Goal: Task Accomplishment & Management: Use online tool/utility

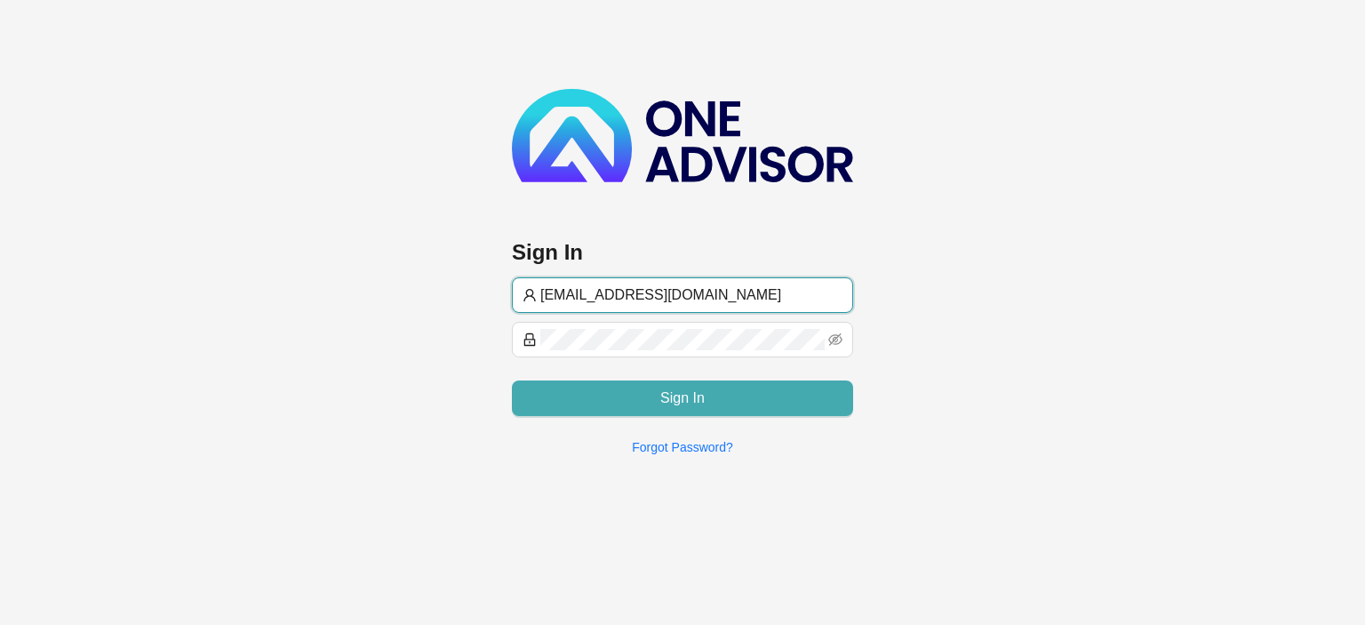
type input "[EMAIL_ADDRESS][DOMAIN_NAME]"
click at [626, 395] on button "Sign In" at bounding box center [682, 398] width 341 height 36
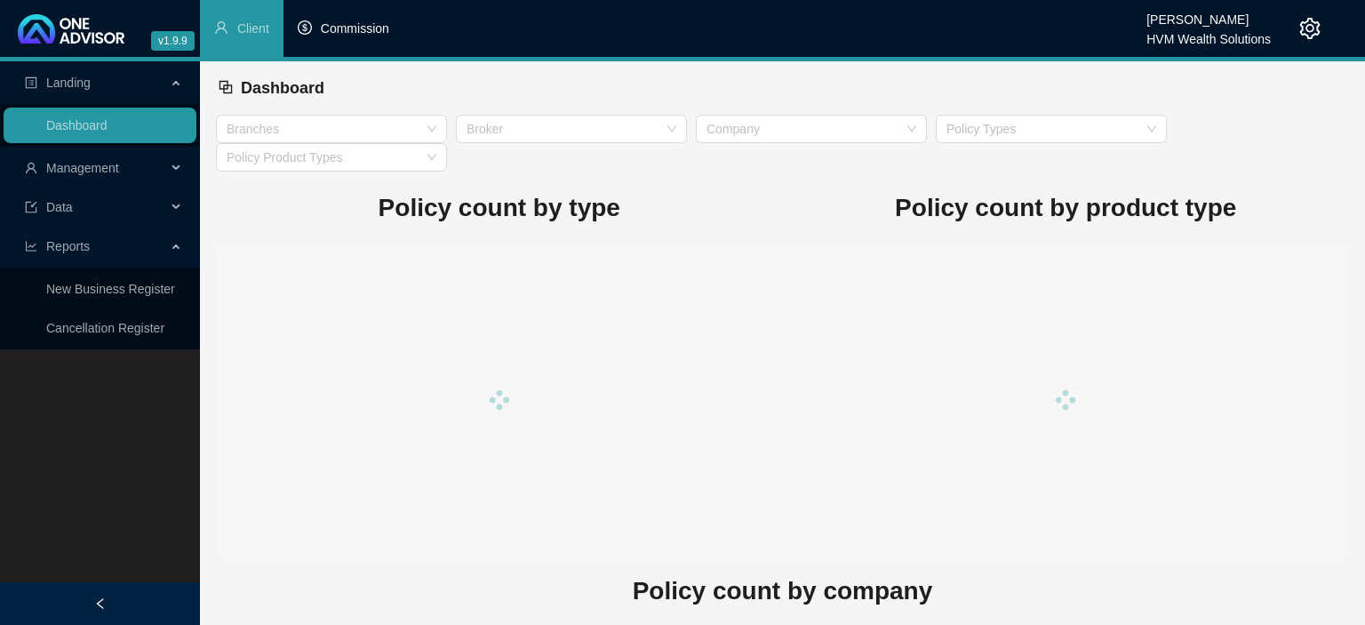
click at [362, 32] on span "Commission" at bounding box center [355, 28] width 68 height 14
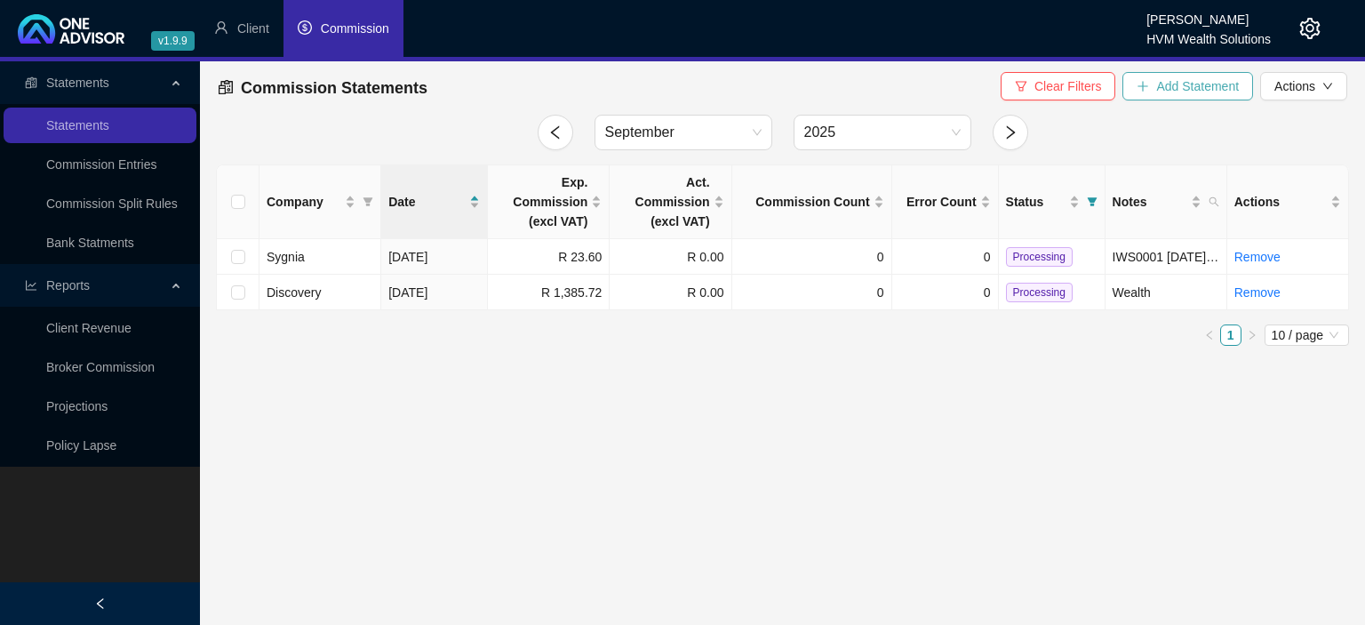
click at [1181, 78] on span "Add Statement" at bounding box center [1197, 86] width 83 height 20
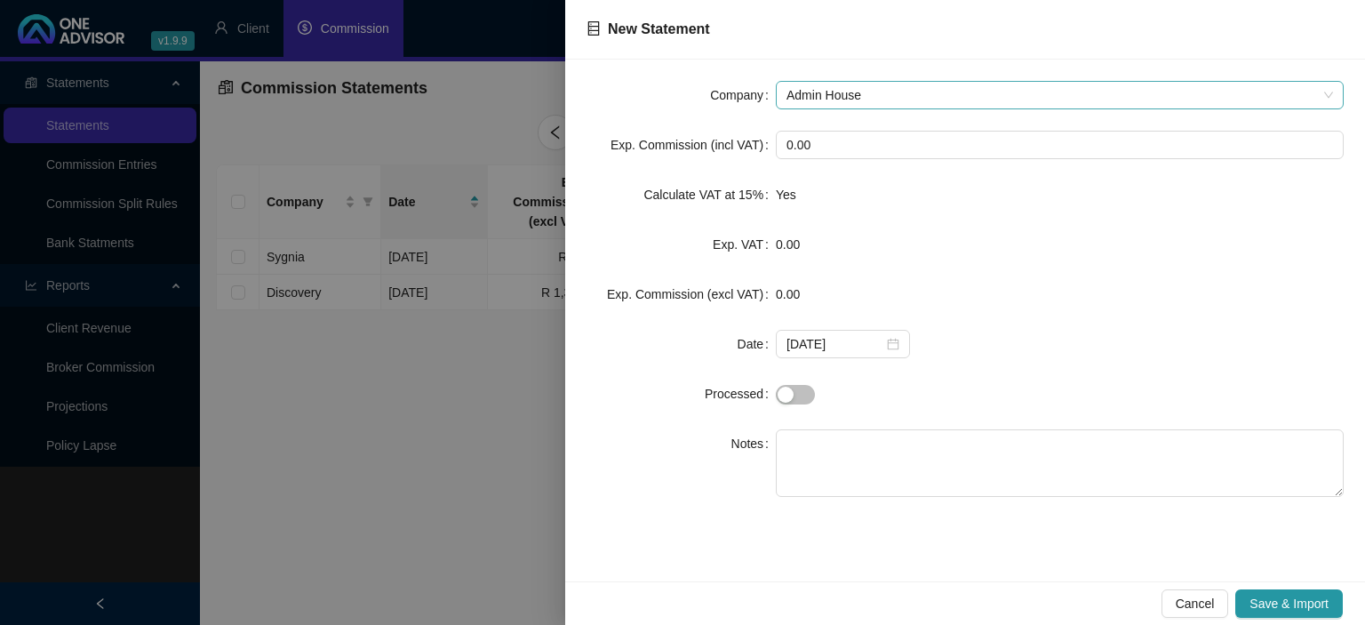
click at [847, 89] on span "Admin House" at bounding box center [1059, 95] width 547 height 27
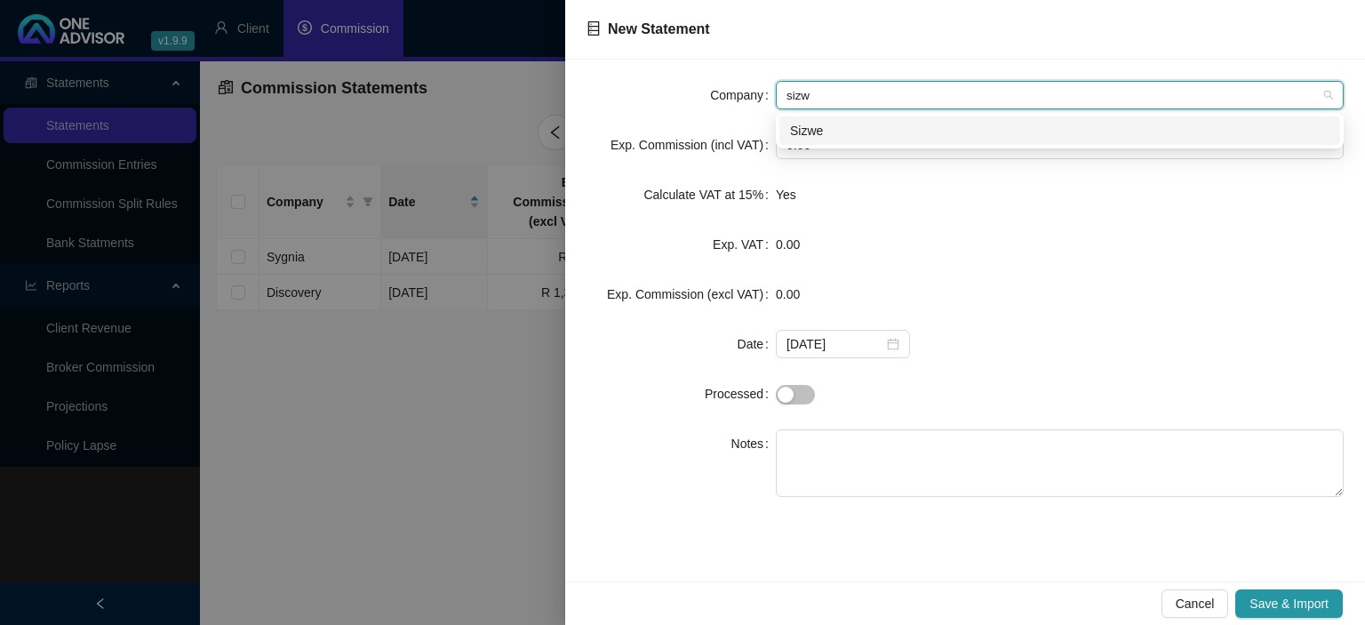
type input "sizwe"
click at [866, 126] on div "Sizwe" at bounding box center [1059, 131] width 539 height 20
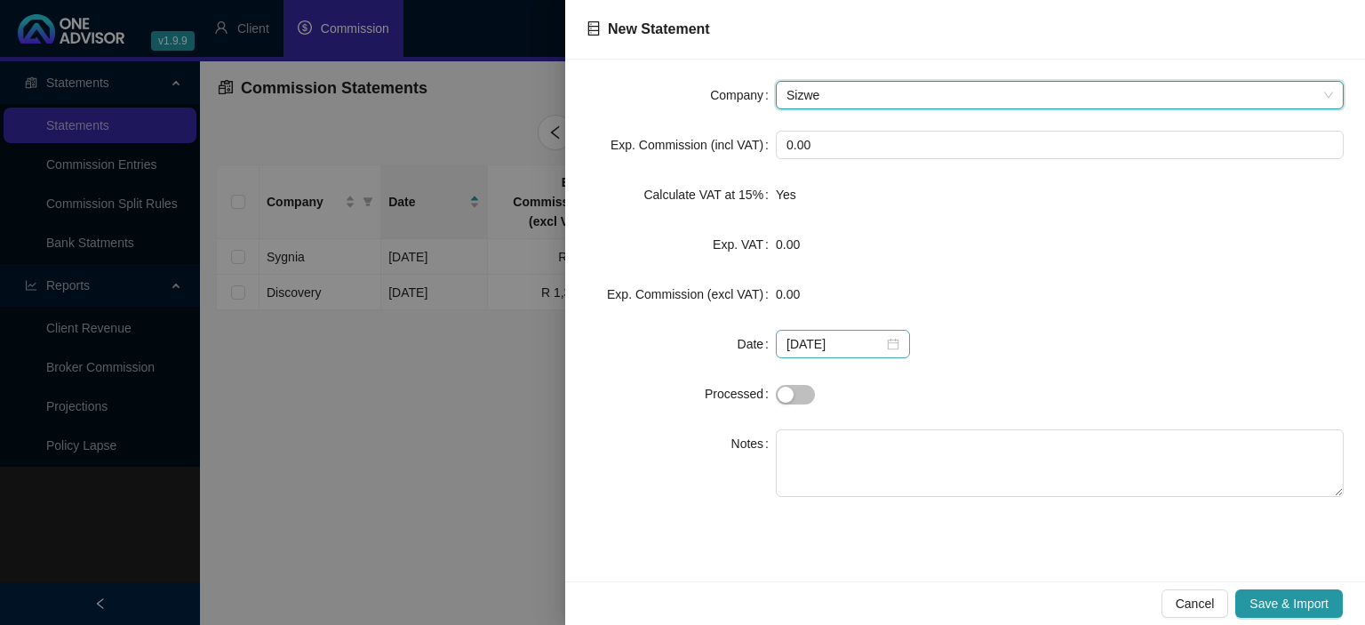
click at [887, 344] on div "[DATE]" at bounding box center [842, 344] width 113 height 20
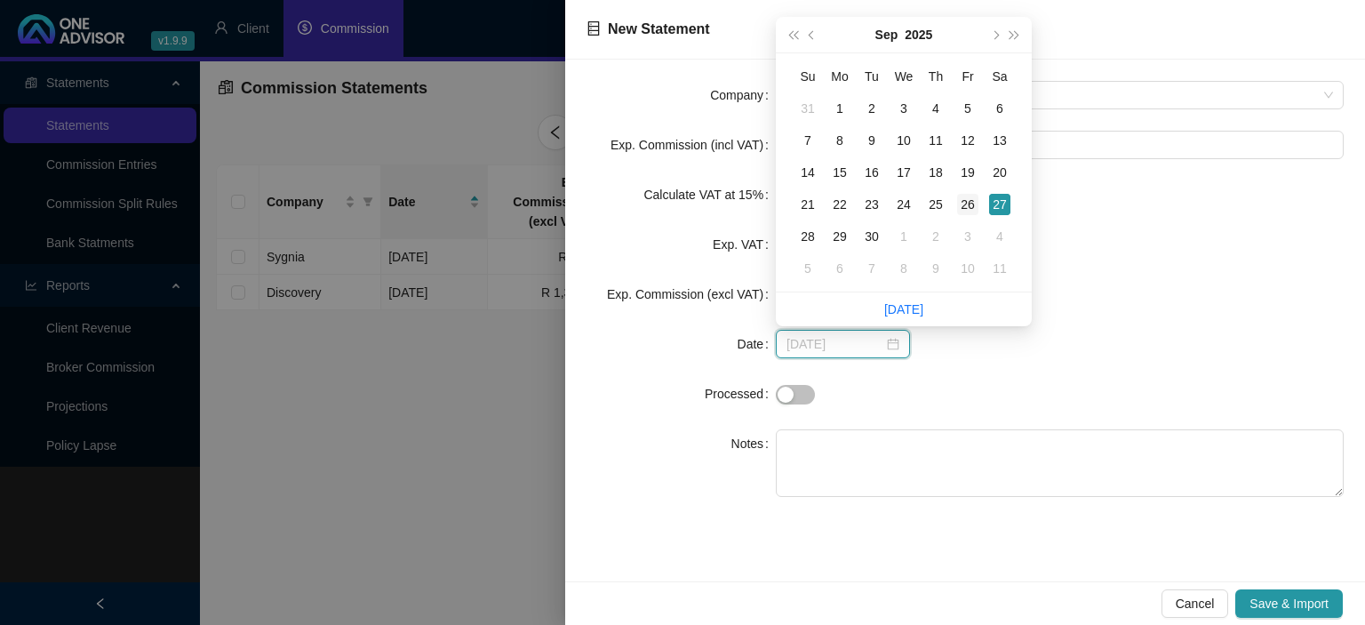
type input "[DATE]"
click at [964, 198] on div "26" at bounding box center [967, 204] width 21 height 21
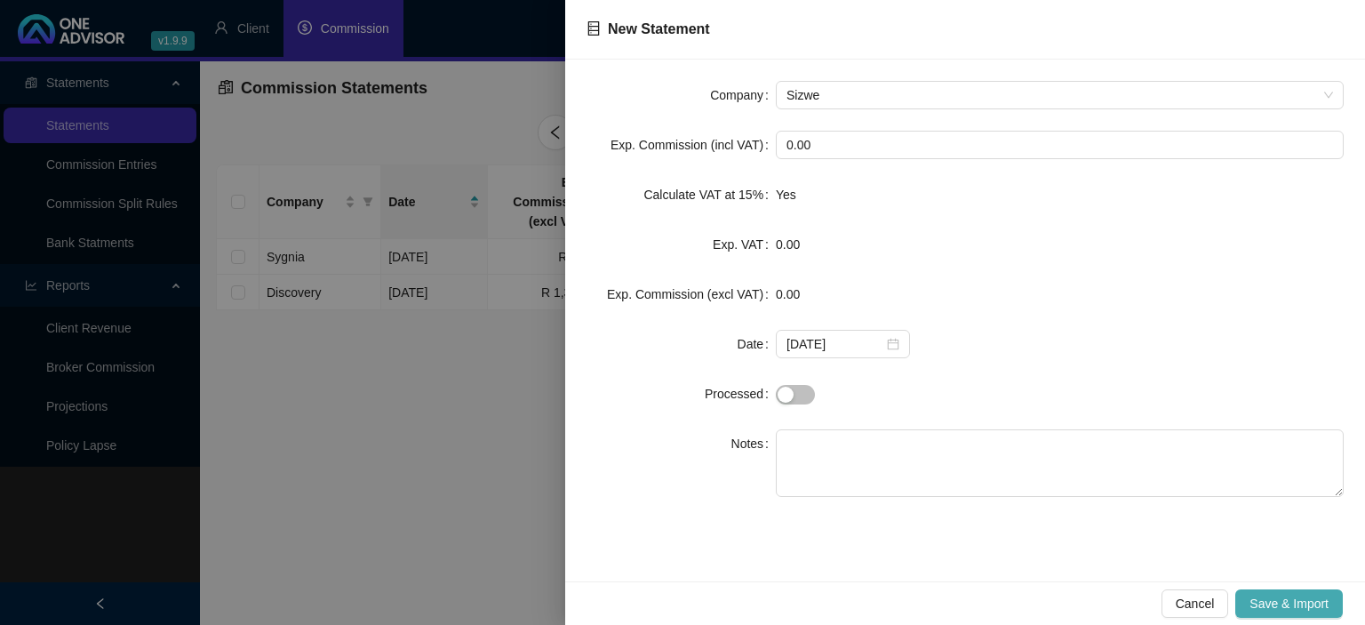
click at [1265, 595] on span "Save & Import" at bounding box center [1288, 604] width 79 height 20
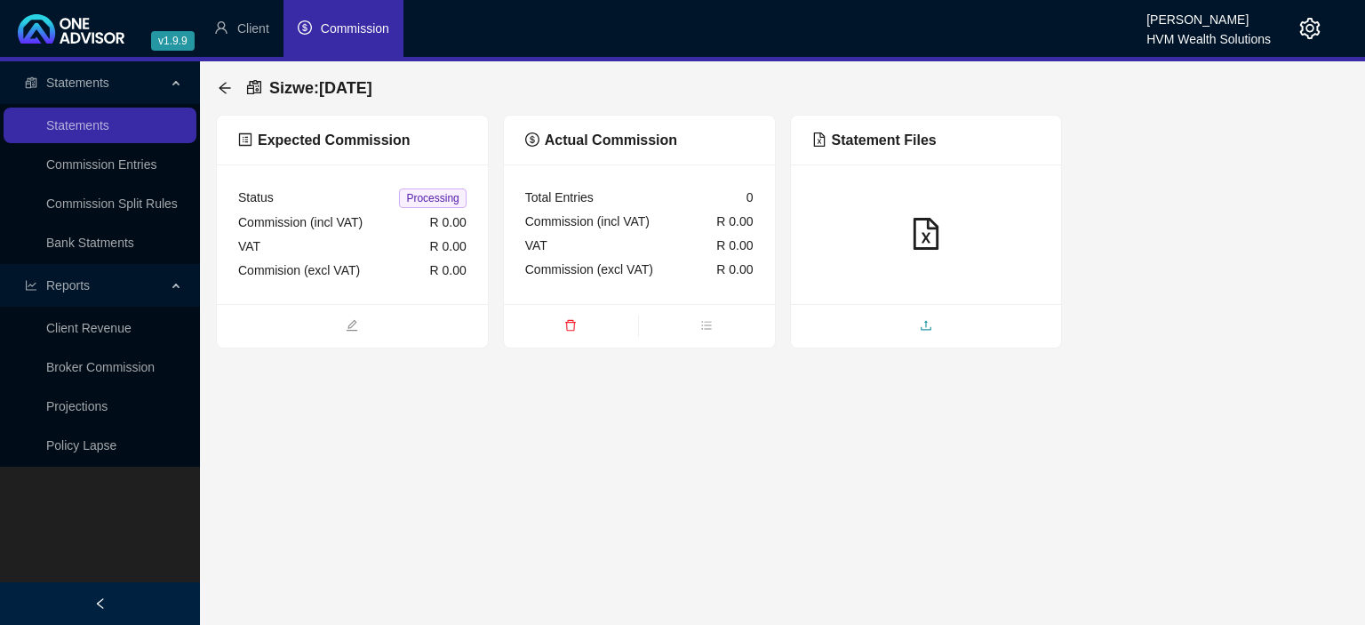
click at [911, 329] on span "upload" at bounding box center [926, 327] width 271 height 20
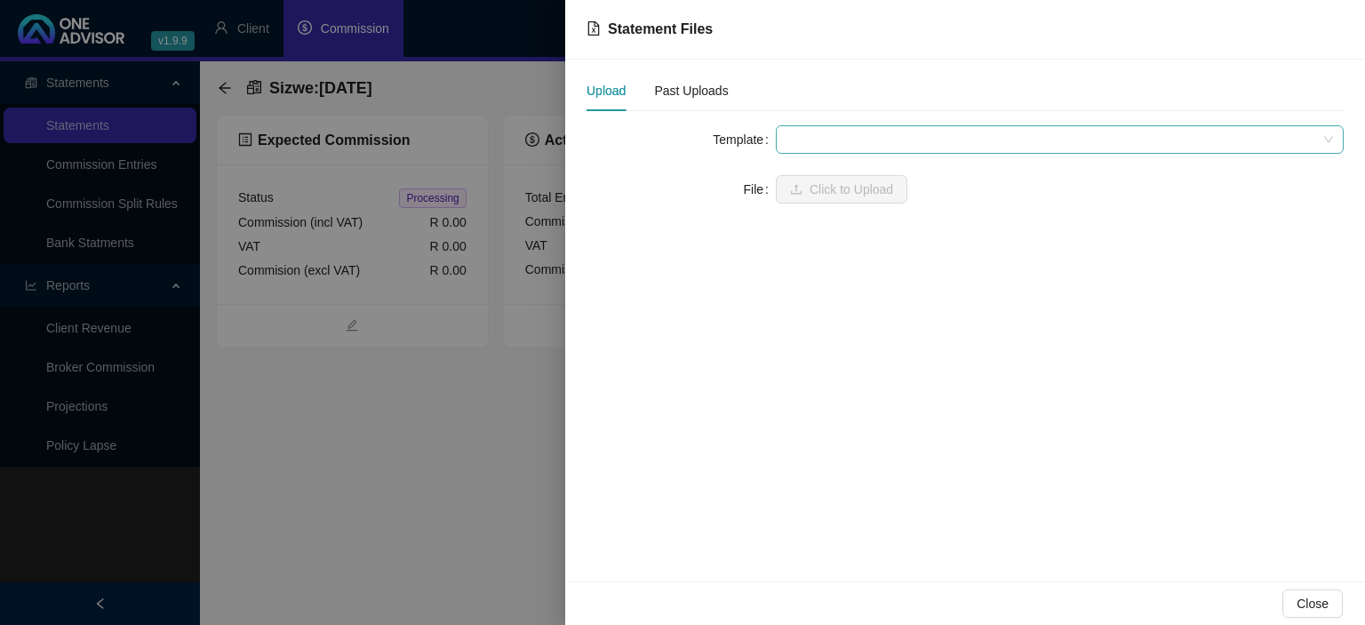
click at [816, 140] on span at bounding box center [1059, 139] width 547 height 27
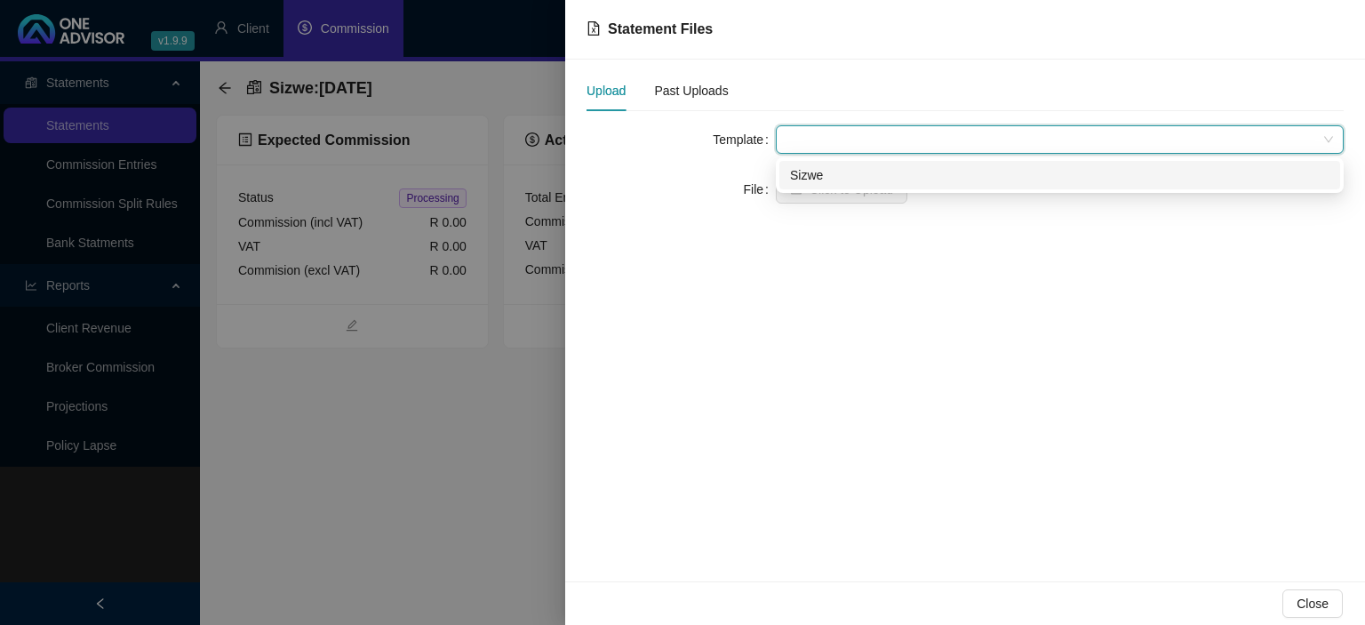
click at [829, 181] on div "Sizwe" at bounding box center [1059, 175] width 539 height 20
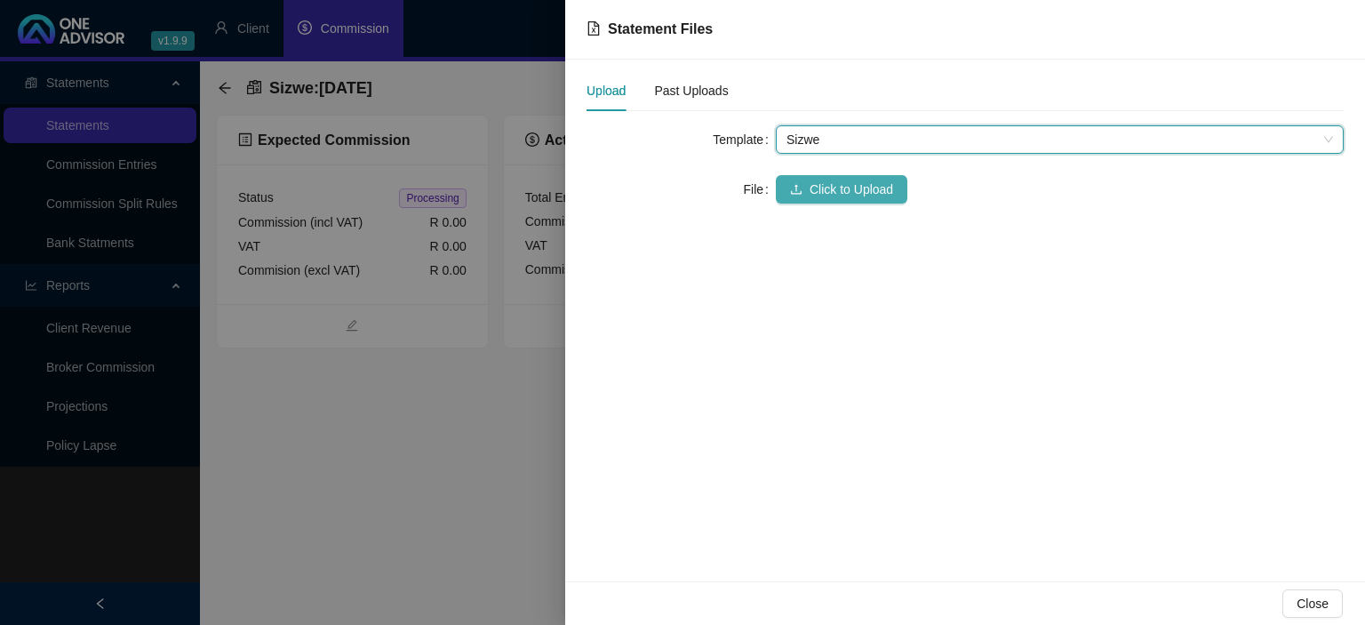
click at [825, 184] on span "Click to Upload" at bounding box center [852, 190] width 84 height 20
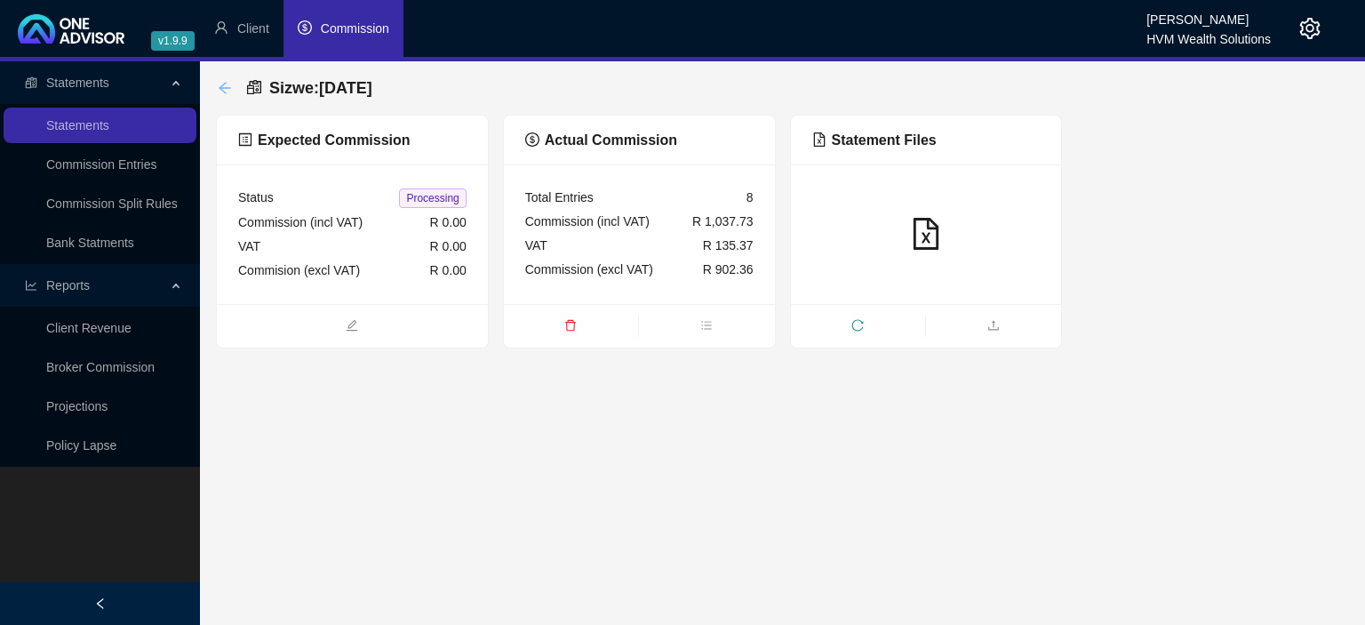
click at [223, 91] on icon "arrow-left" at bounding box center [225, 88] width 14 height 14
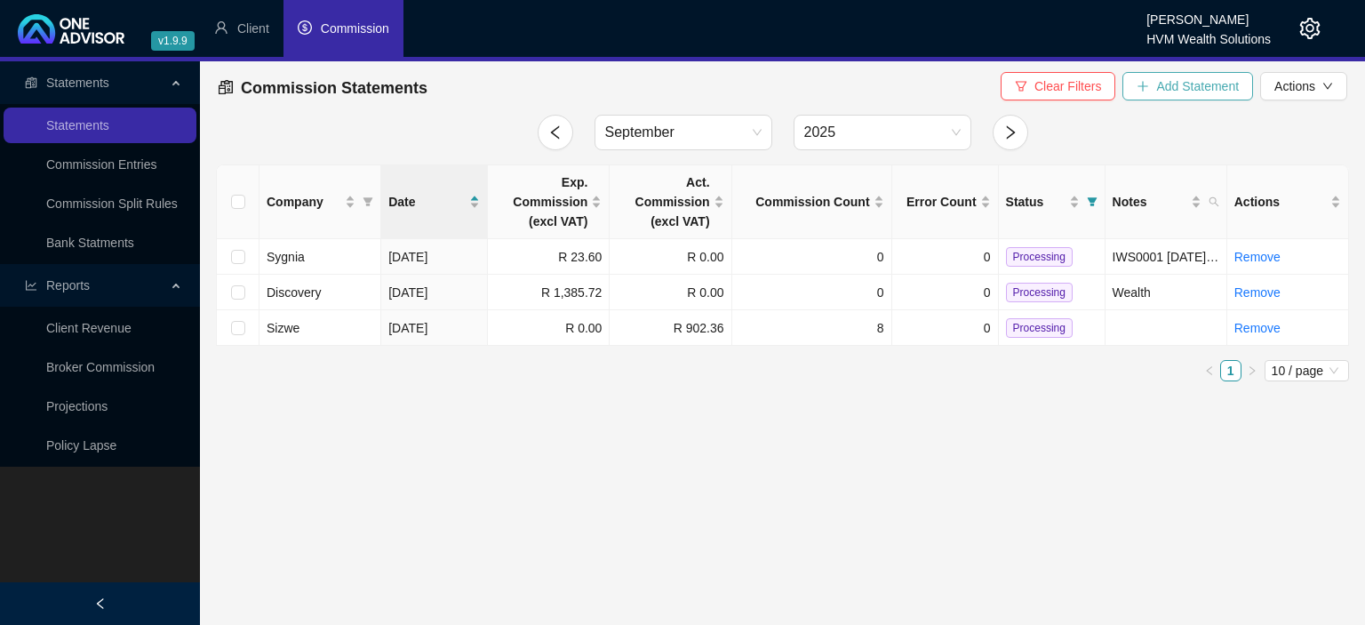
click at [1214, 88] on span "Add Statement" at bounding box center [1197, 86] width 83 height 20
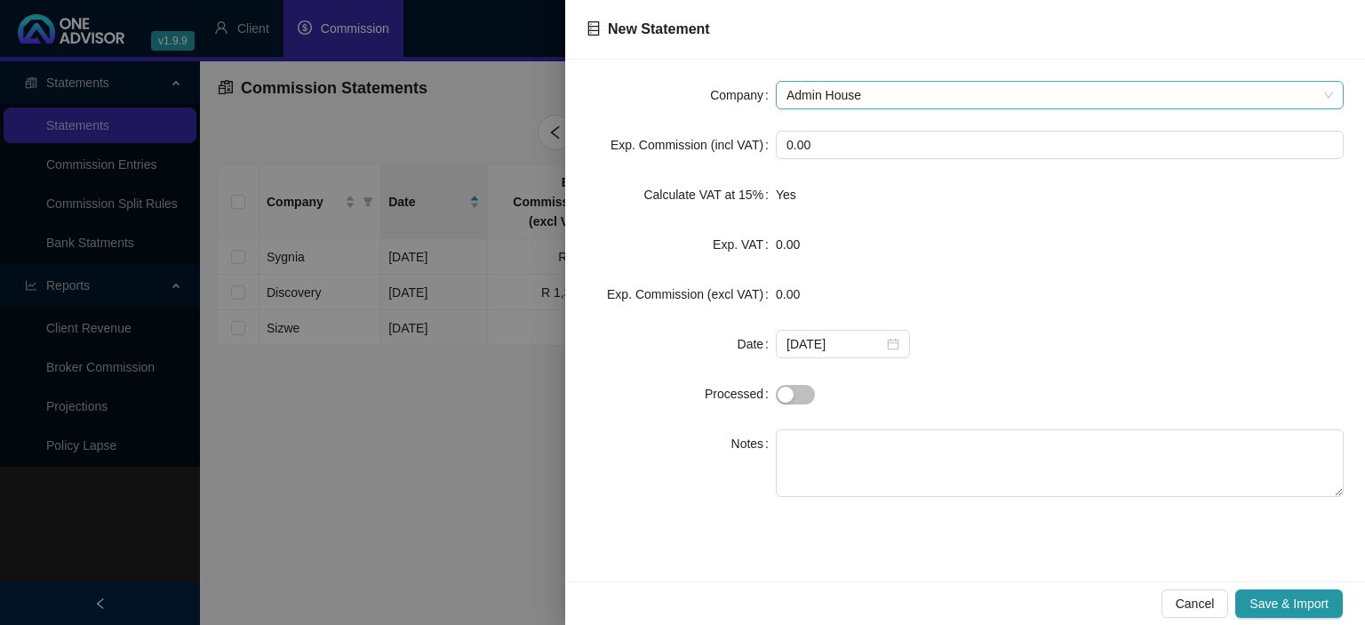
click at [865, 100] on span "Admin House" at bounding box center [1059, 95] width 547 height 27
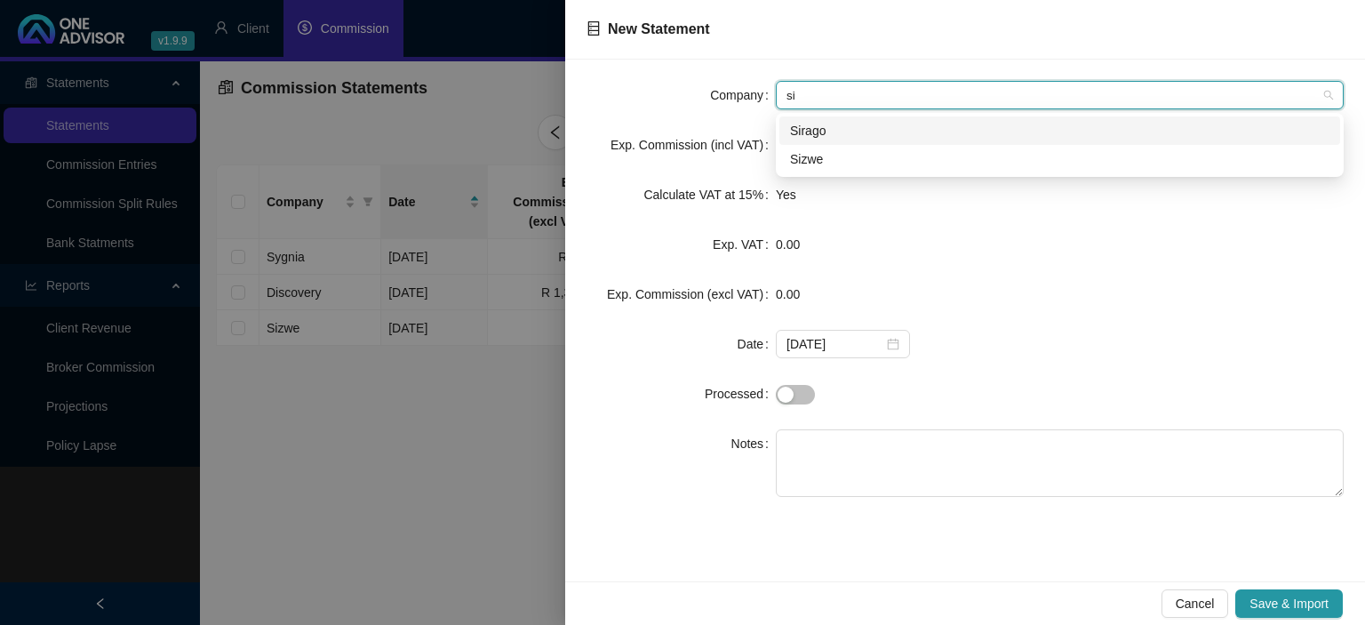
type input "siz"
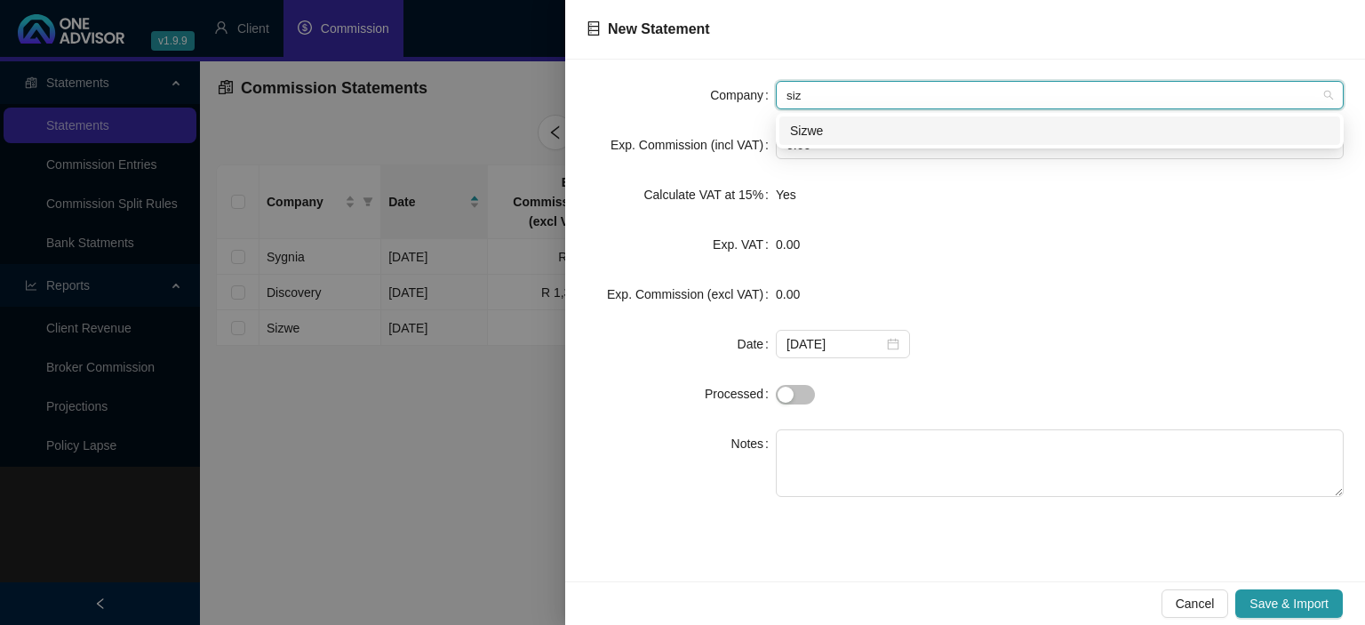
click at [868, 140] on div "Sizwe" at bounding box center [1059, 131] width 539 height 20
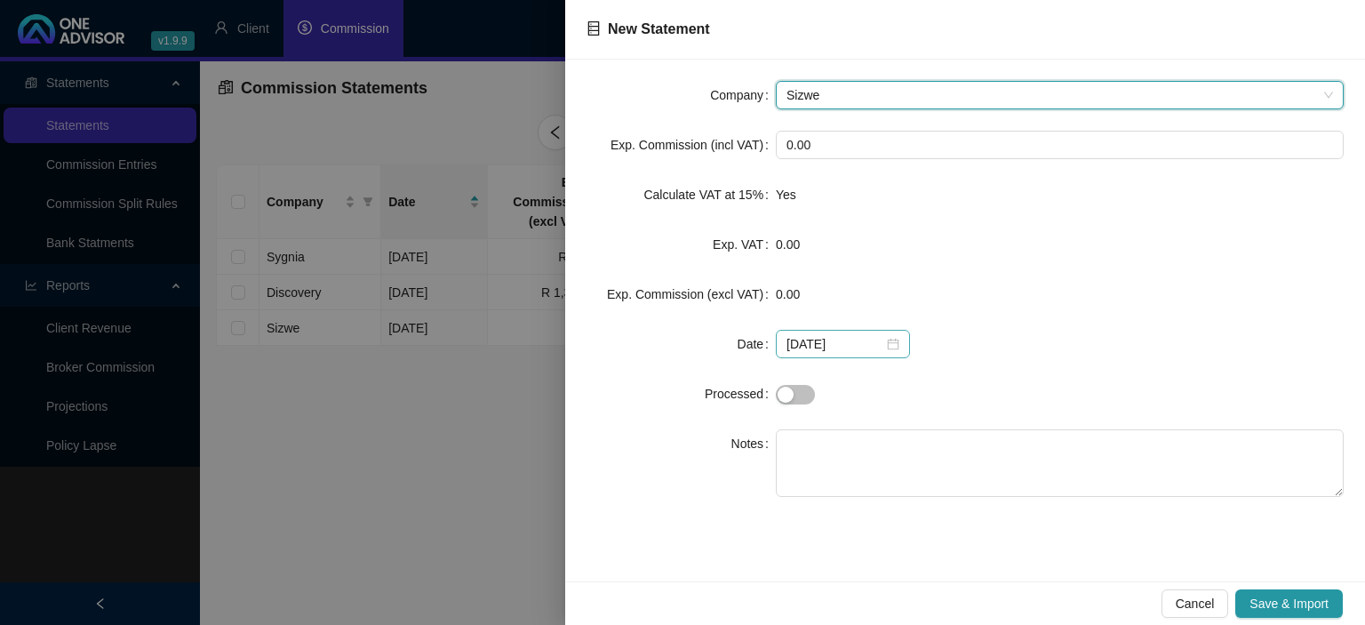
click at [883, 342] on div "[DATE]" at bounding box center [842, 344] width 113 height 20
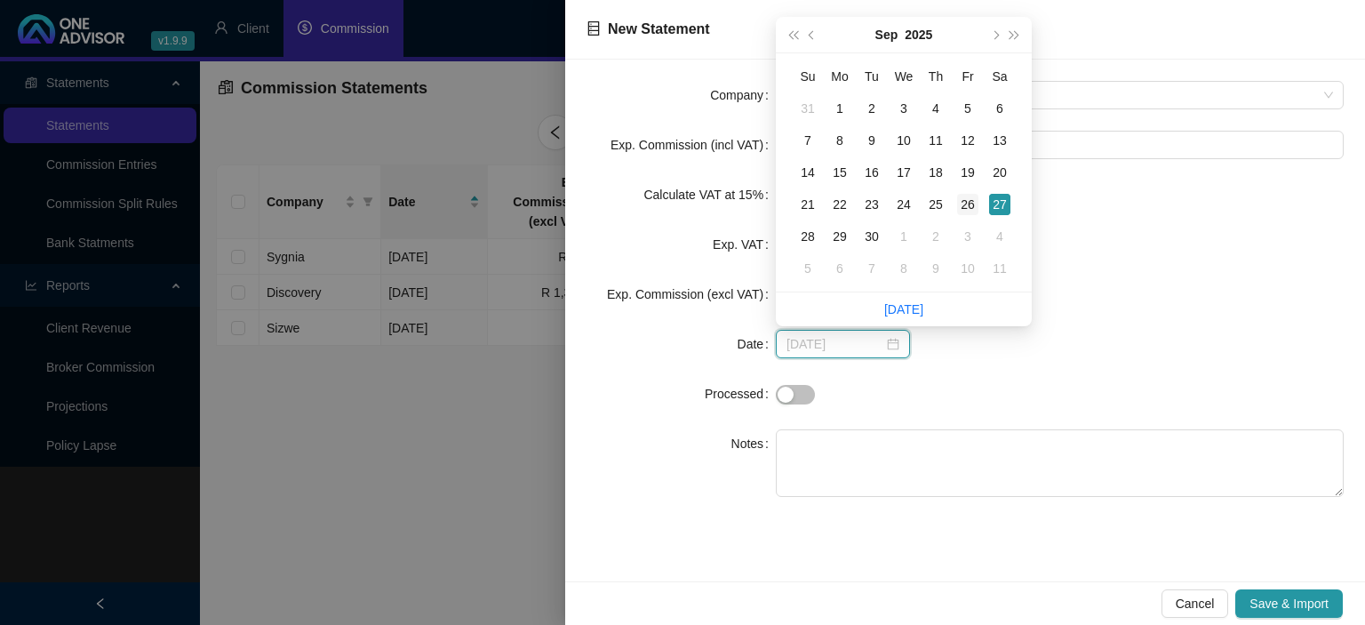
type input "[DATE]"
click at [970, 202] on div "26" at bounding box center [967, 204] width 21 height 21
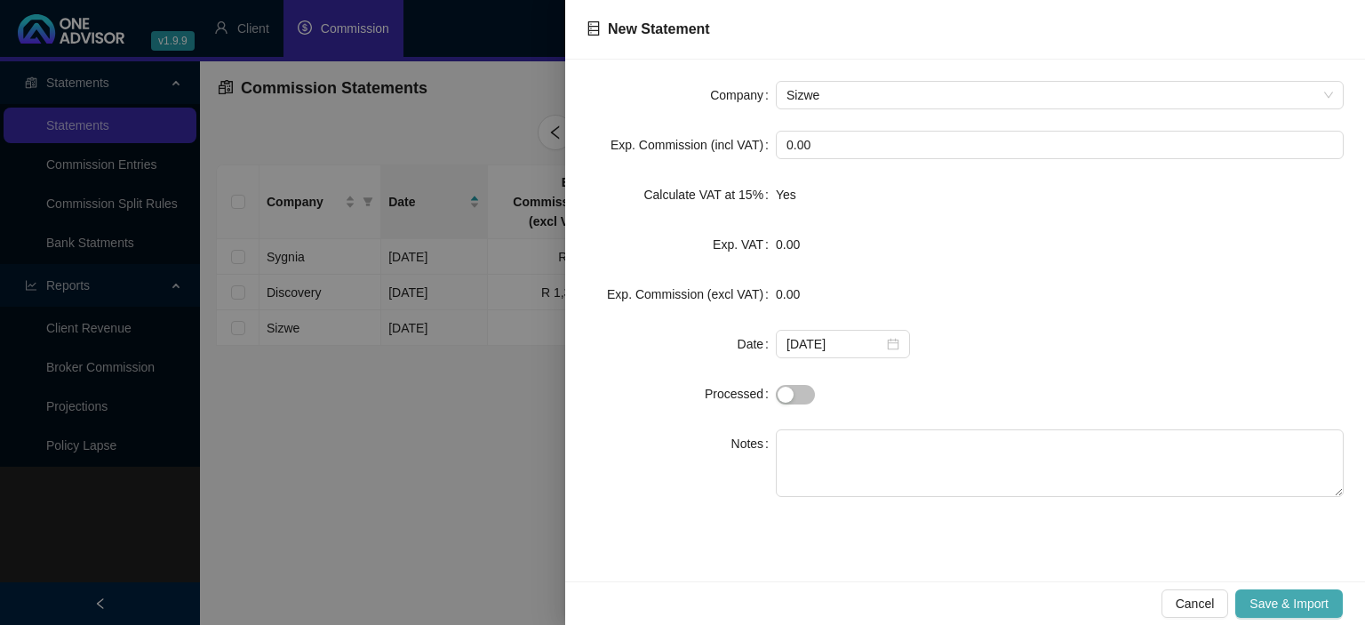
click at [1275, 603] on span "Save & Import" at bounding box center [1288, 604] width 79 height 20
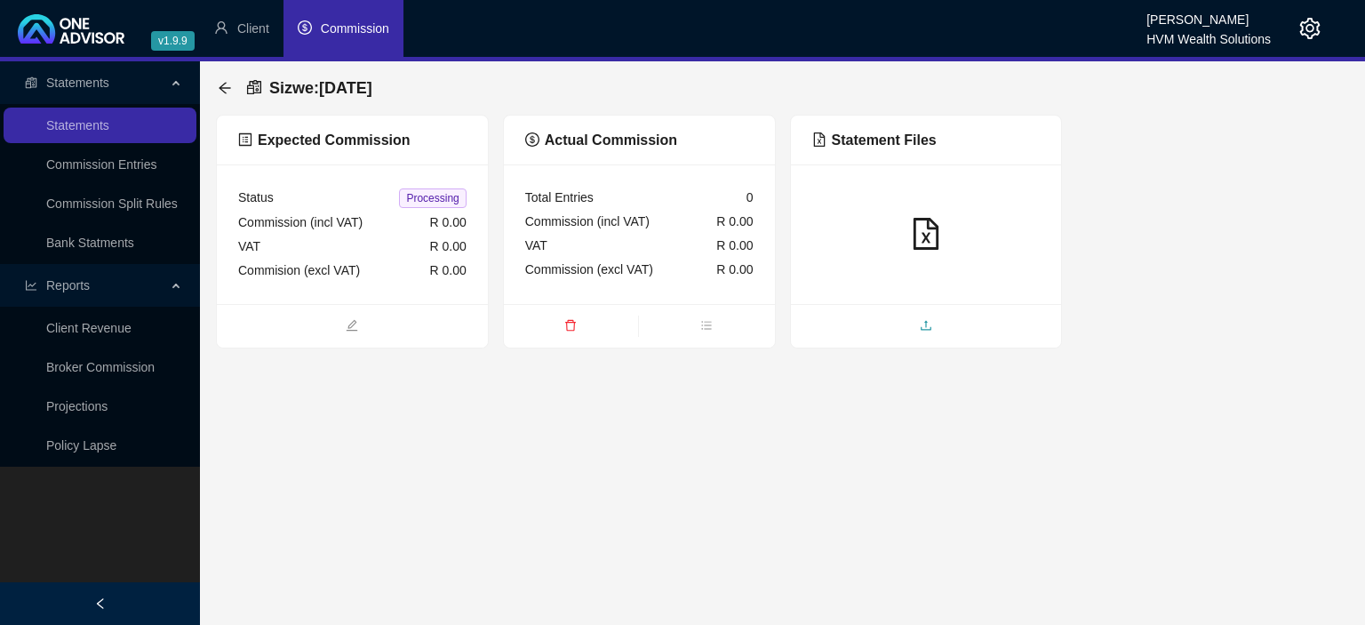
click at [954, 319] on span "upload" at bounding box center [926, 327] width 271 height 20
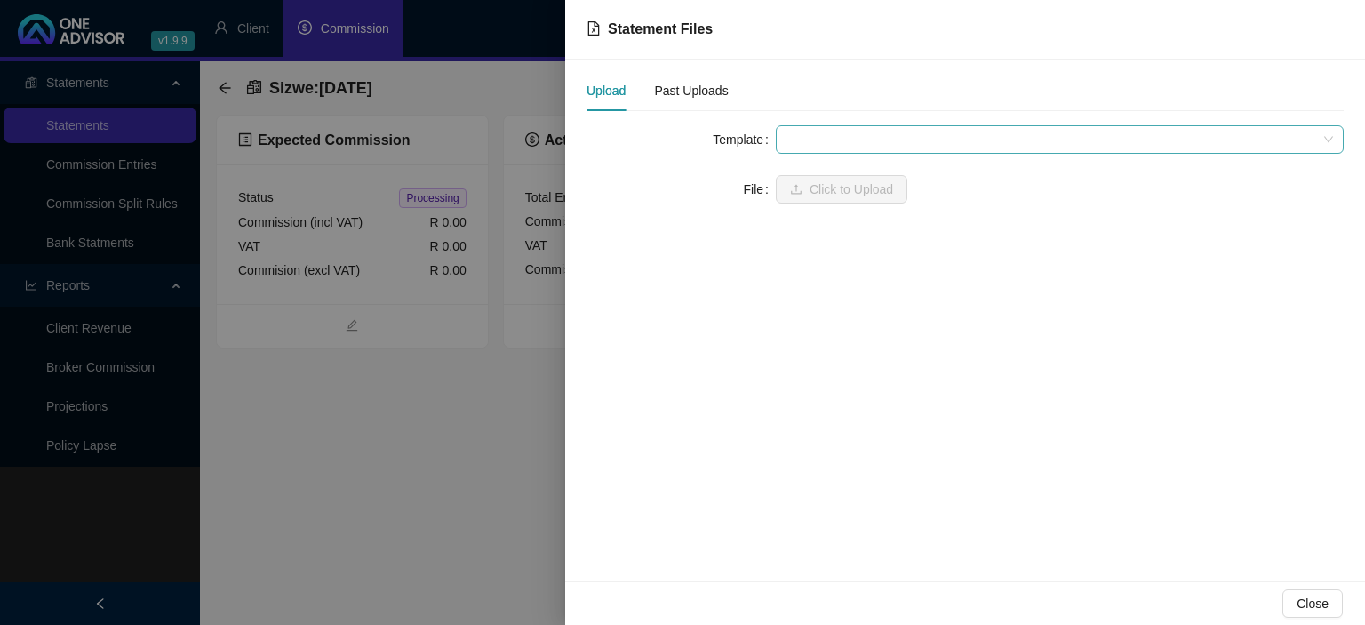
click at [838, 140] on span at bounding box center [1059, 139] width 547 height 27
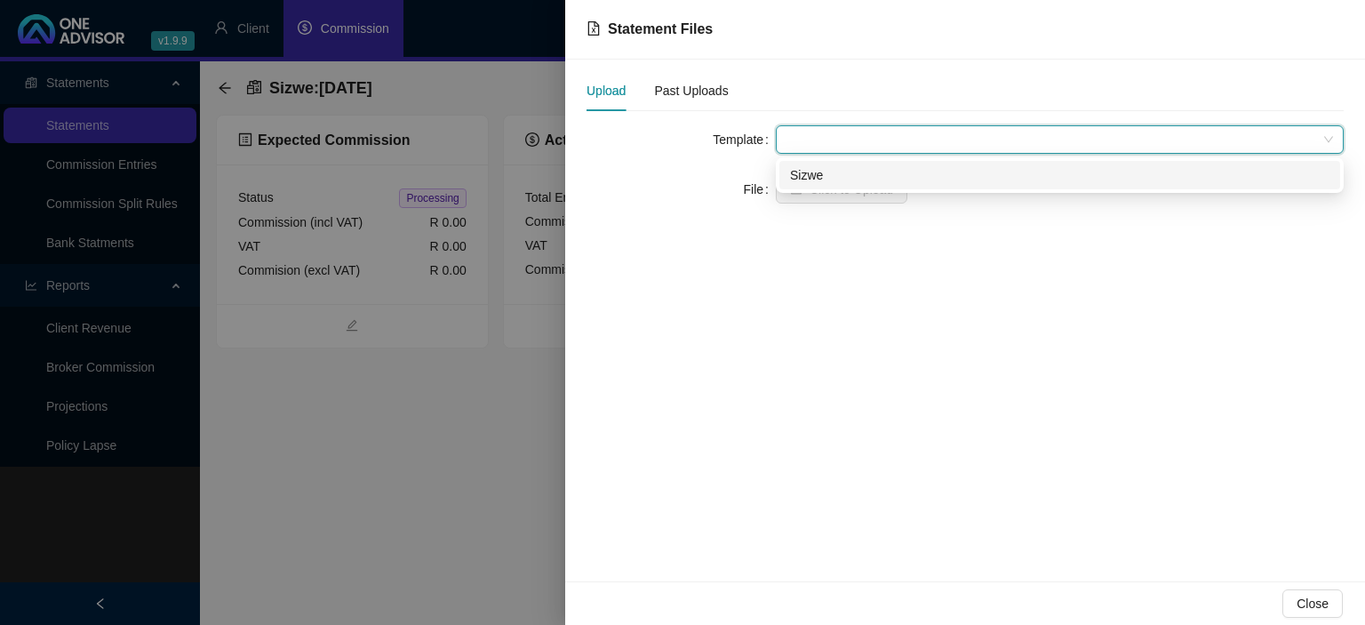
click at [826, 180] on div "Sizwe" at bounding box center [1059, 175] width 539 height 20
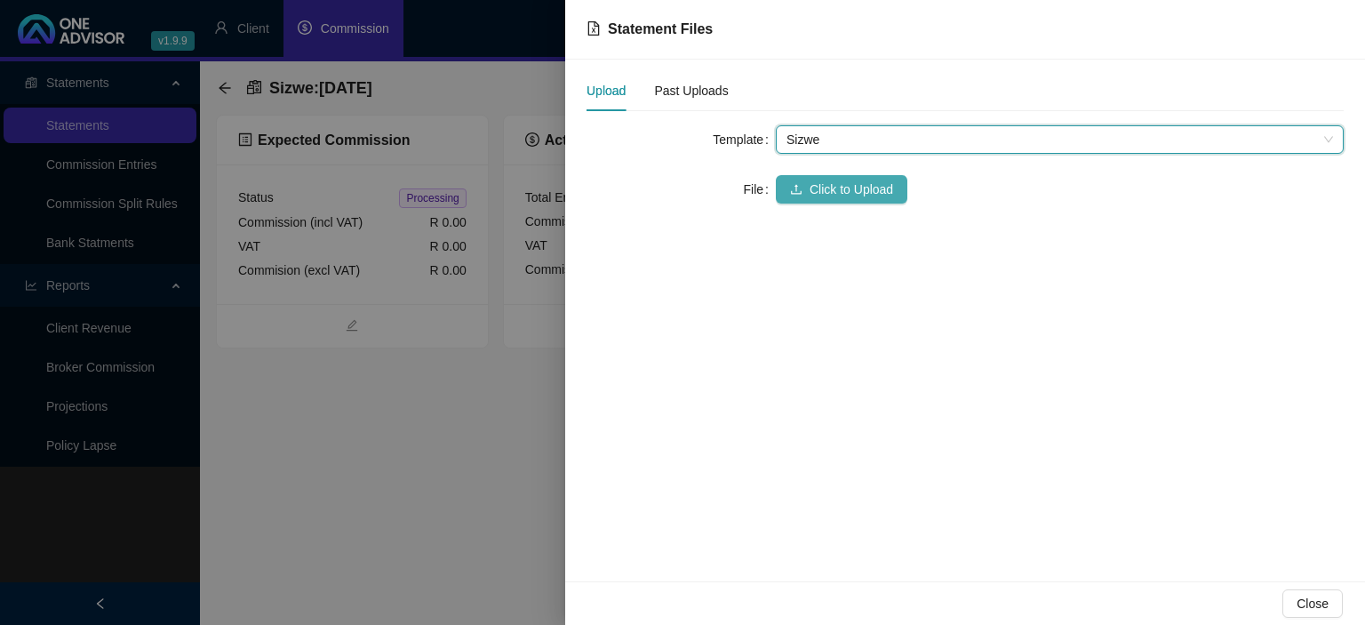
click at [822, 183] on span "Click to Upload" at bounding box center [852, 190] width 84 height 20
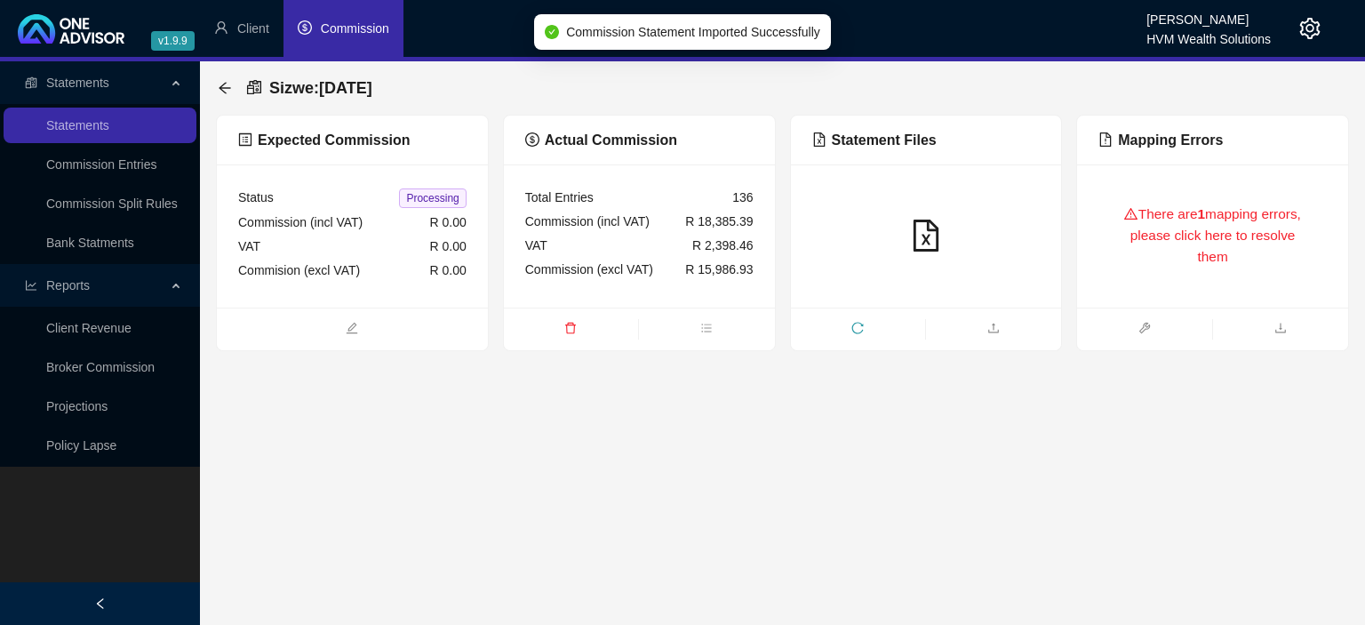
click at [1146, 250] on div "There are 1 mapping errors, please click here to resolve them" at bounding box center [1212, 236] width 228 height 100
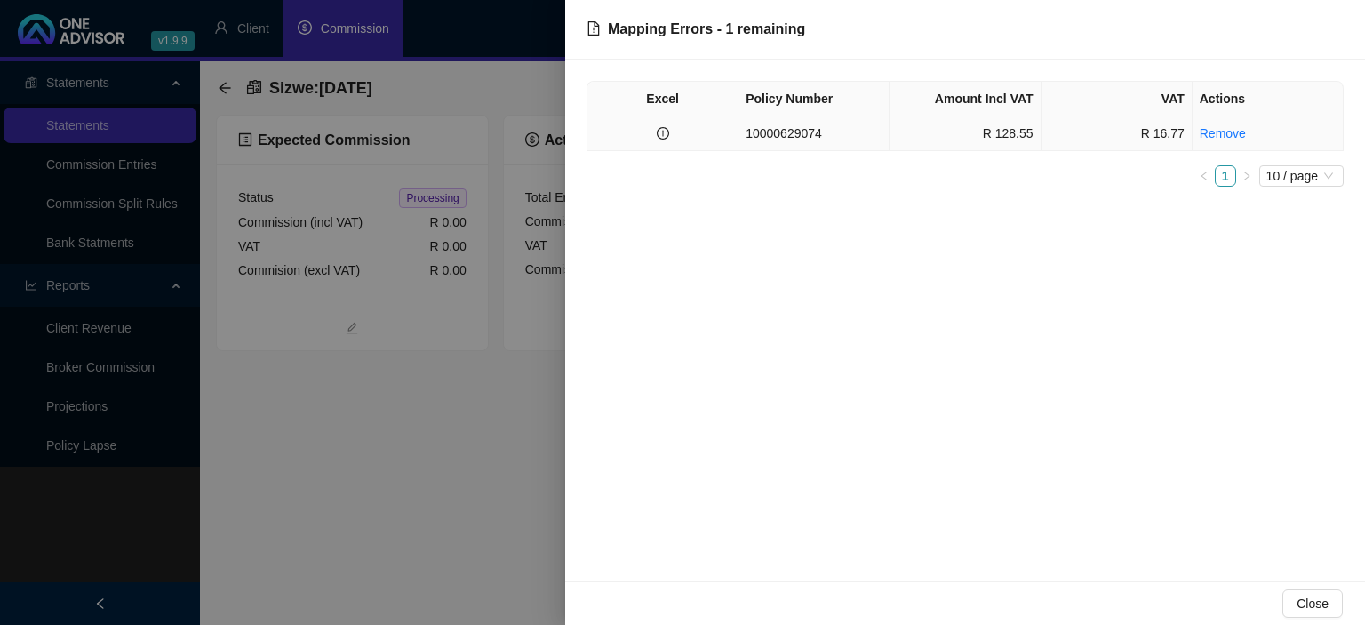
click at [877, 136] on td "10000629074" at bounding box center [813, 133] width 151 height 35
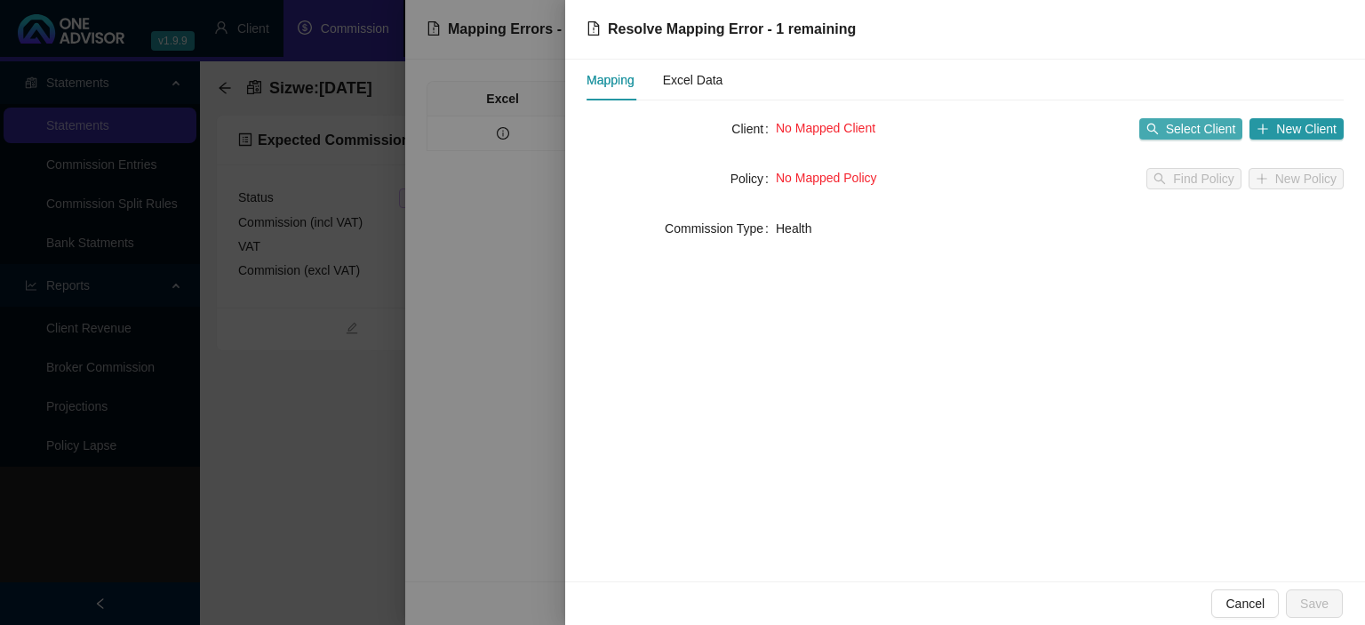
click at [1186, 127] on span "Select Client" at bounding box center [1201, 129] width 70 height 20
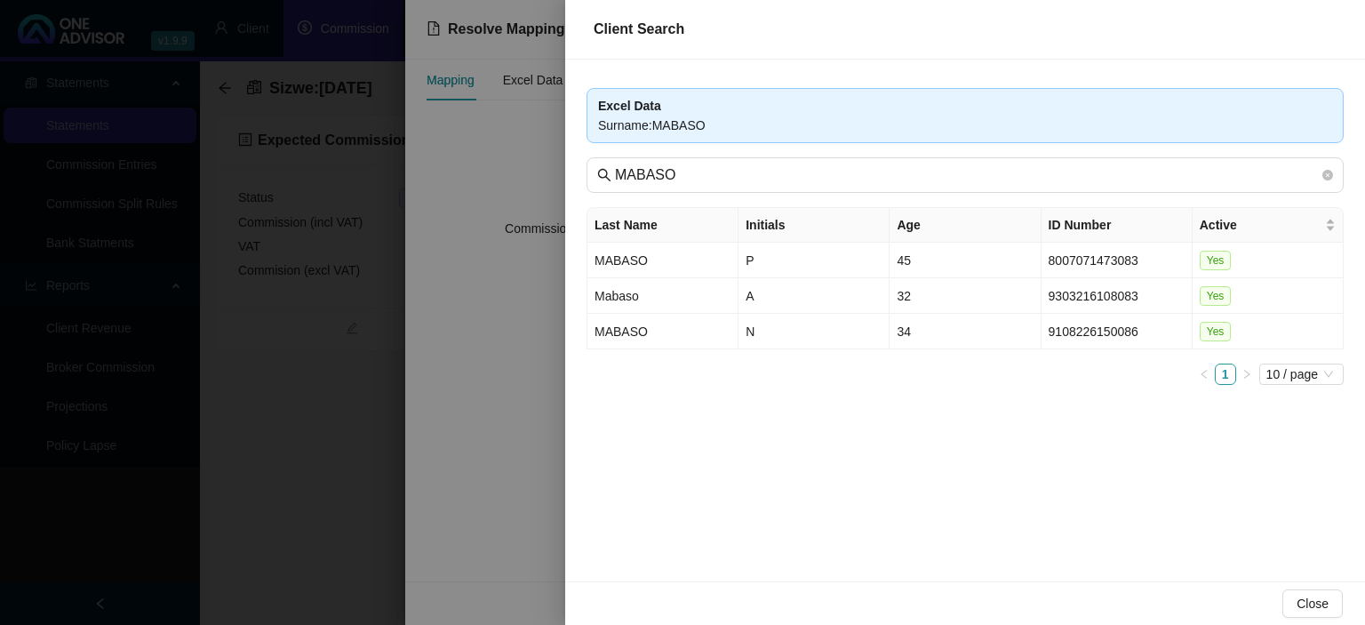
click at [507, 379] on div at bounding box center [682, 312] width 1365 height 625
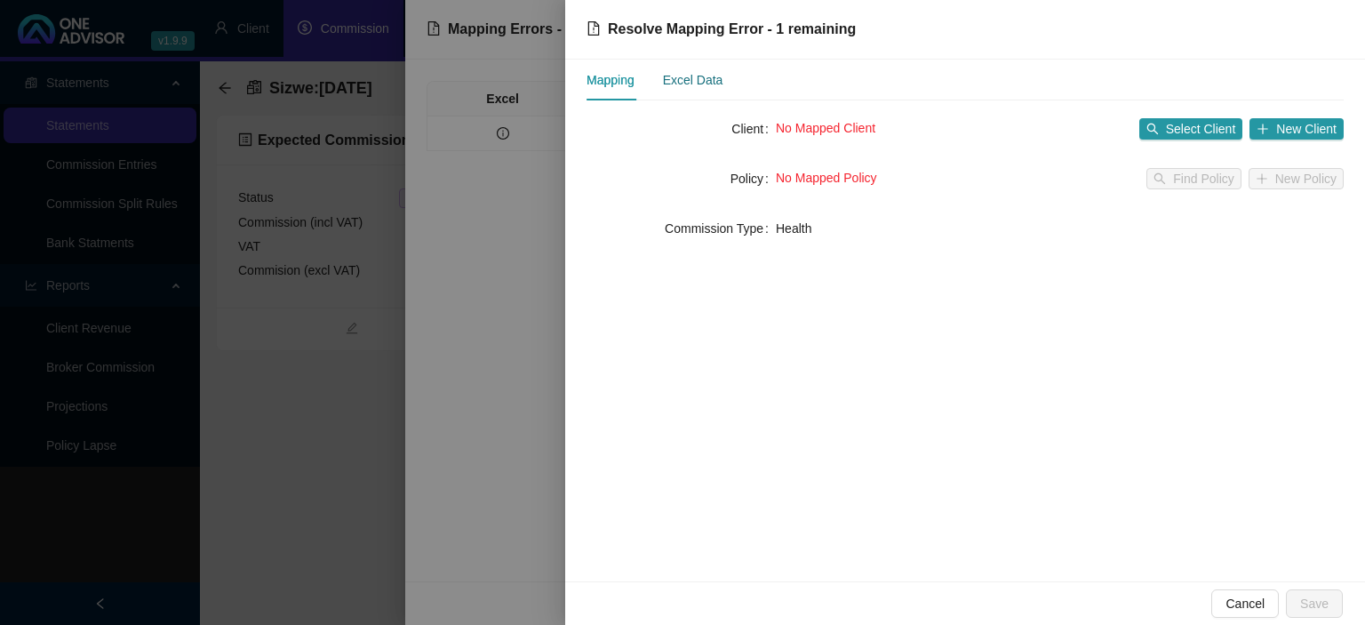
click at [706, 75] on div "Excel Data" at bounding box center [693, 80] width 60 height 20
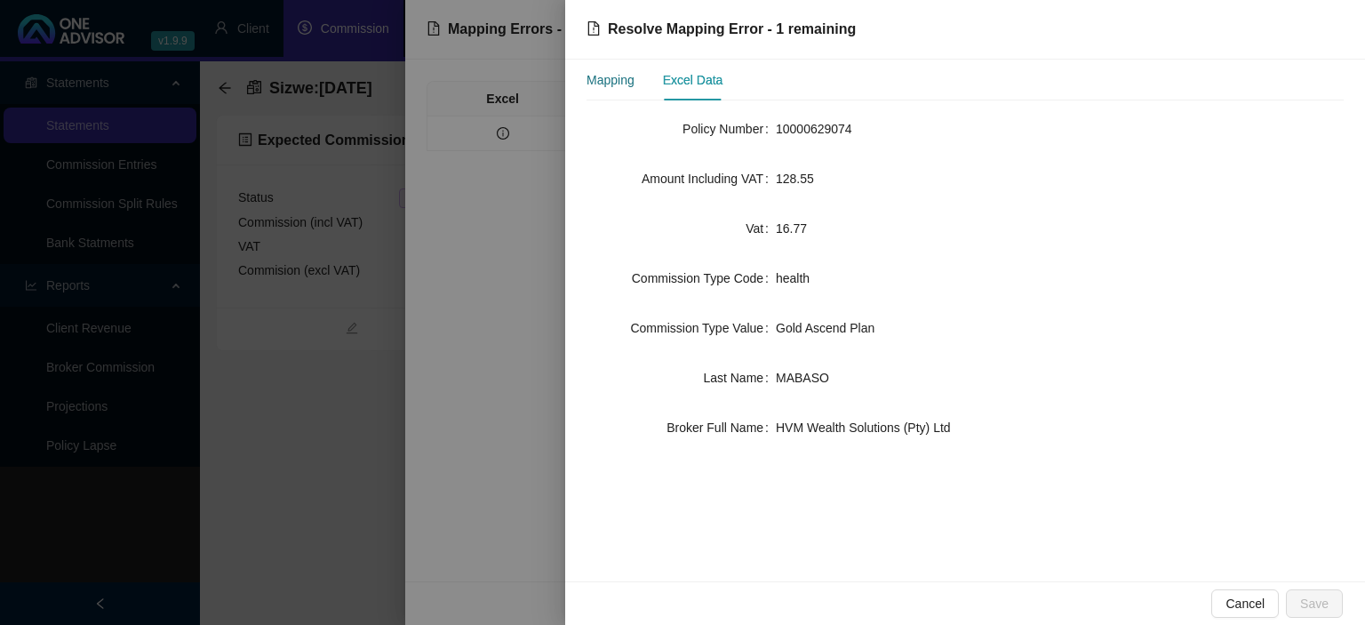
click at [606, 76] on div "Mapping" at bounding box center [611, 80] width 48 height 20
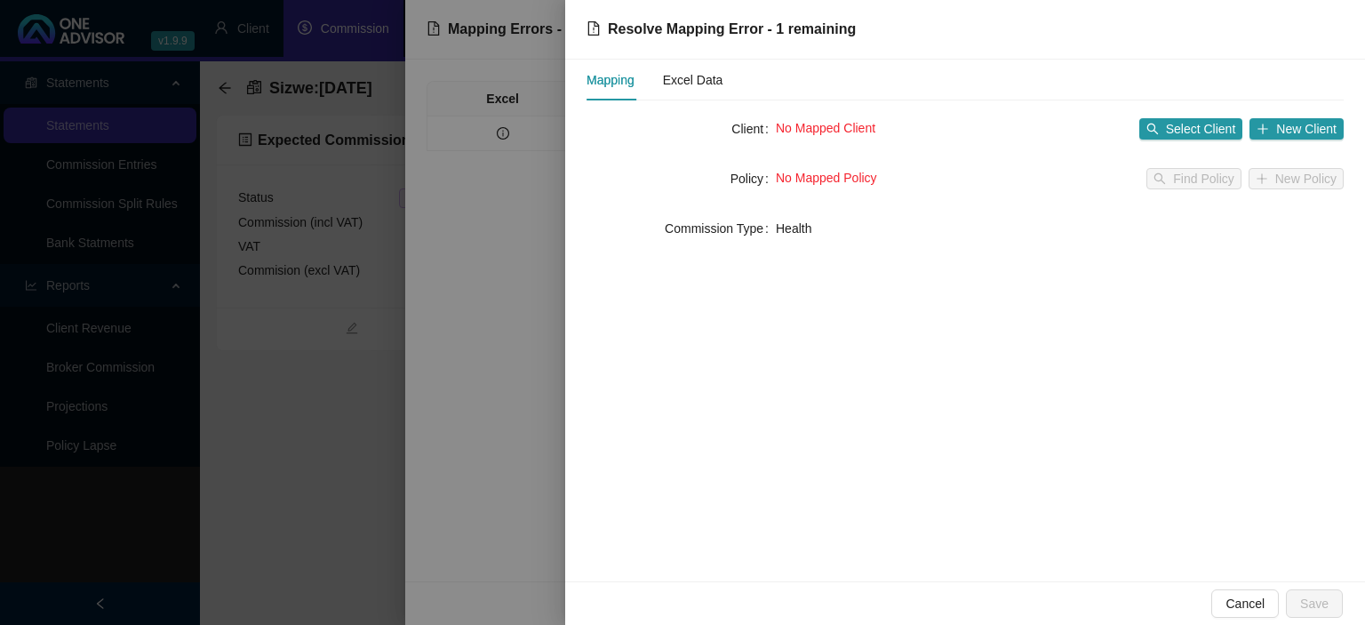
click at [325, 475] on div at bounding box center [682, 312] width 1365 height 625
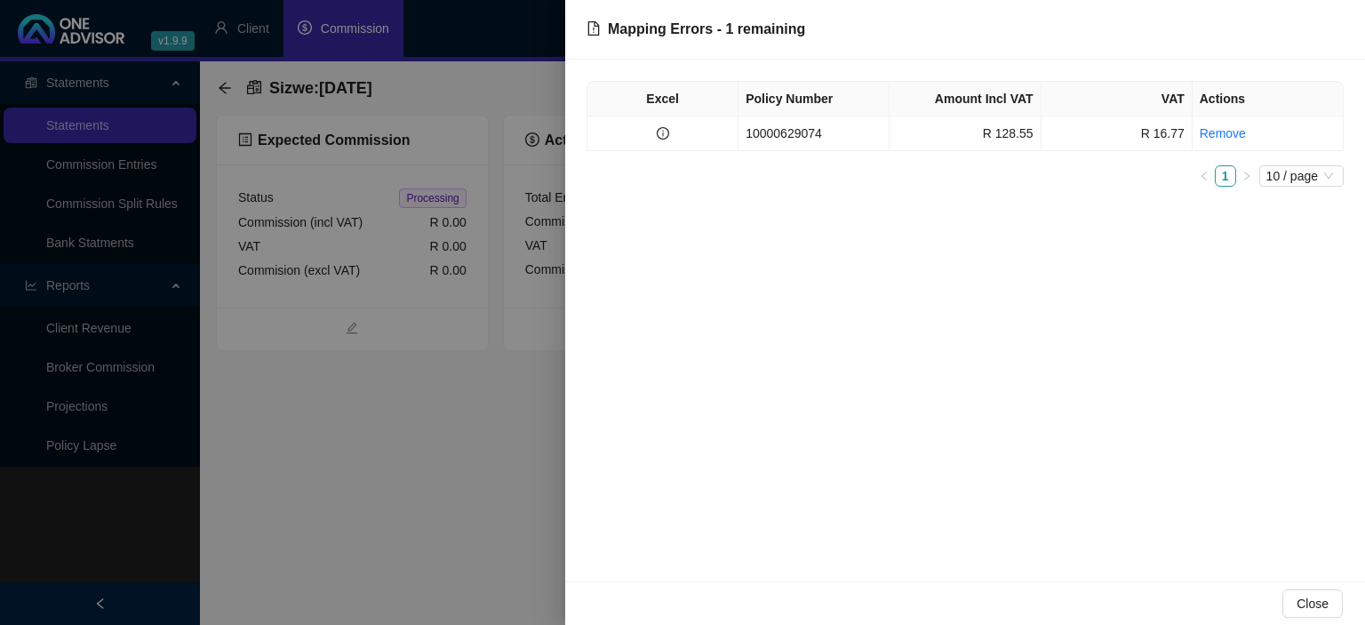
click at [325, 475] on div at bounding box center [682, 312] width 1365 height 625
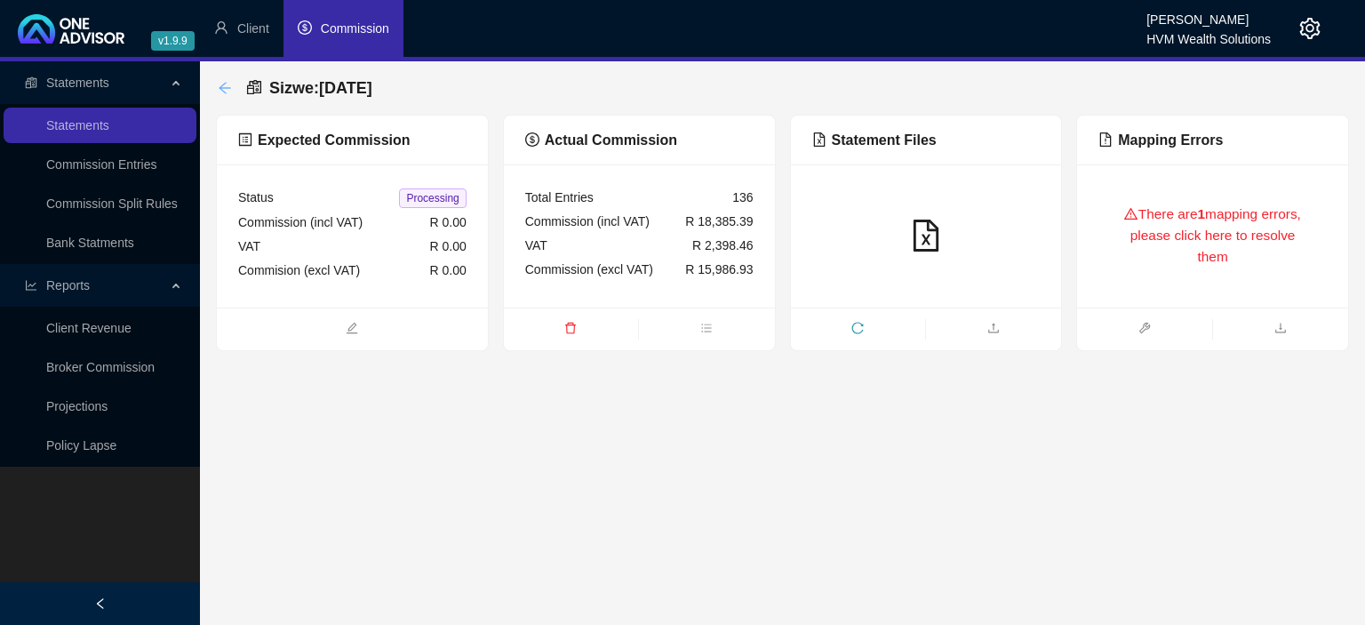
click at [227, 86] on icon "arrow-left" at bounding box center [225, 88] width 14 height 14
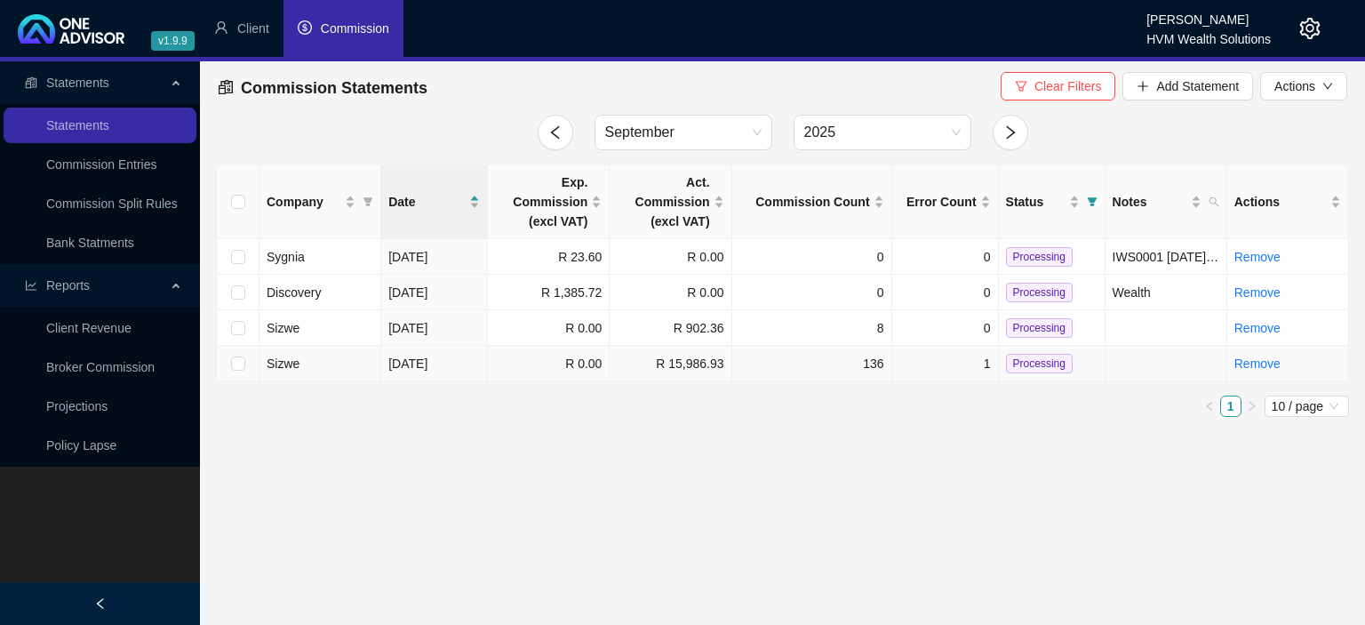
click at [778, 366] on td "136" at bounding box center [812, 364] width 160 height 36
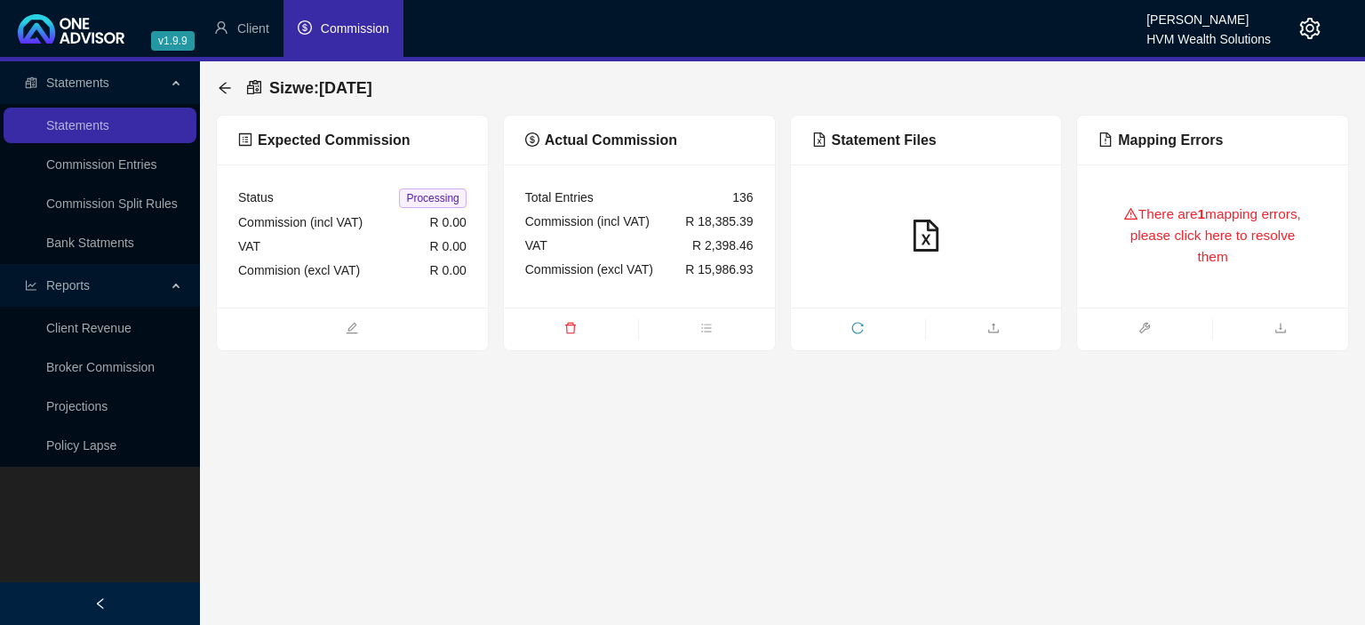
click at [1210, 272] on div "There are 1 mapping errors, please click here to resolve them" at bounding box center [1212, 236] width 228 height 100
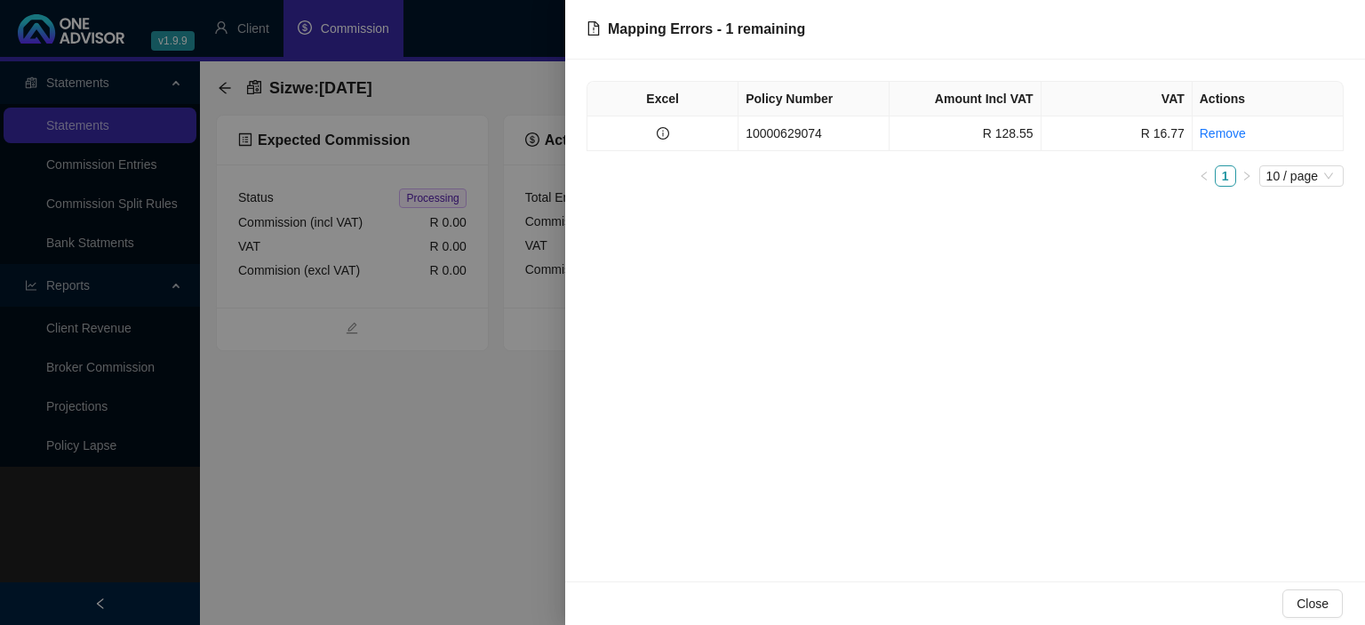
click at [489, 434] on div at bounding box center [682, 312] width 1365 height 625
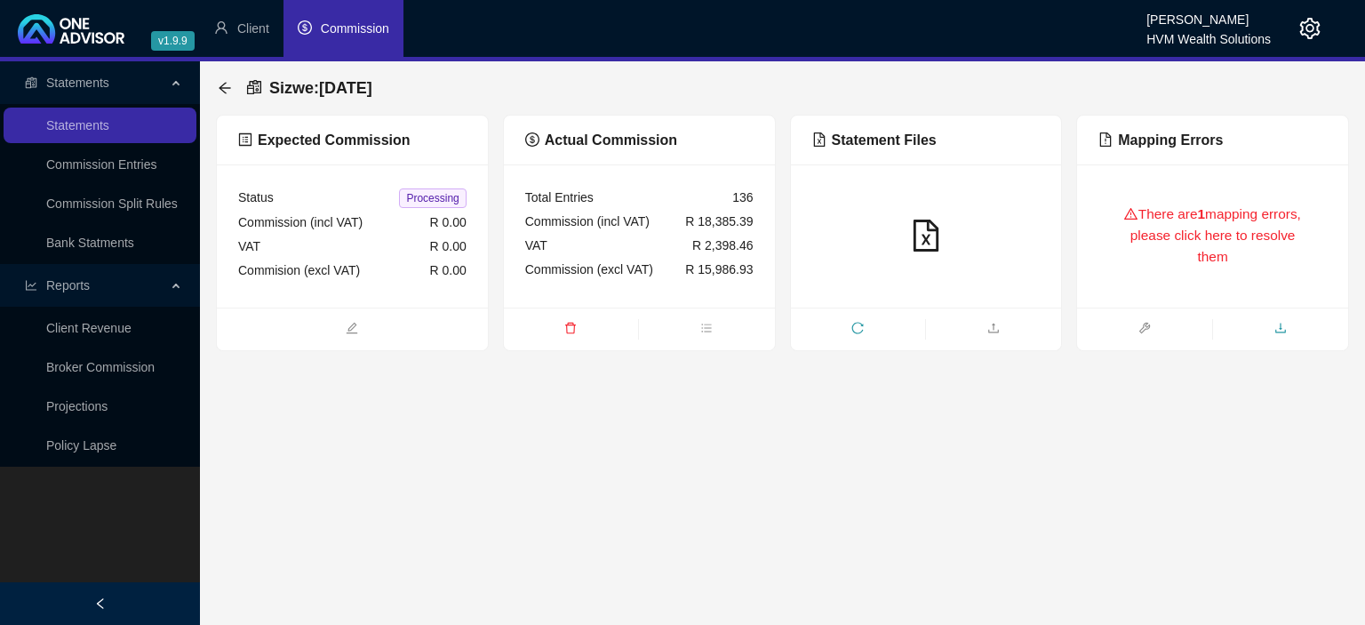
click at [1274, 332] on span "download" at bounding box center [1280, 330] width 135 height 20
click at [227, 89] on icon "arrow-left" at bounding box center [225, 88] width 14 height 14
